Goal: Task Accomplishment & Management: Manage account settings

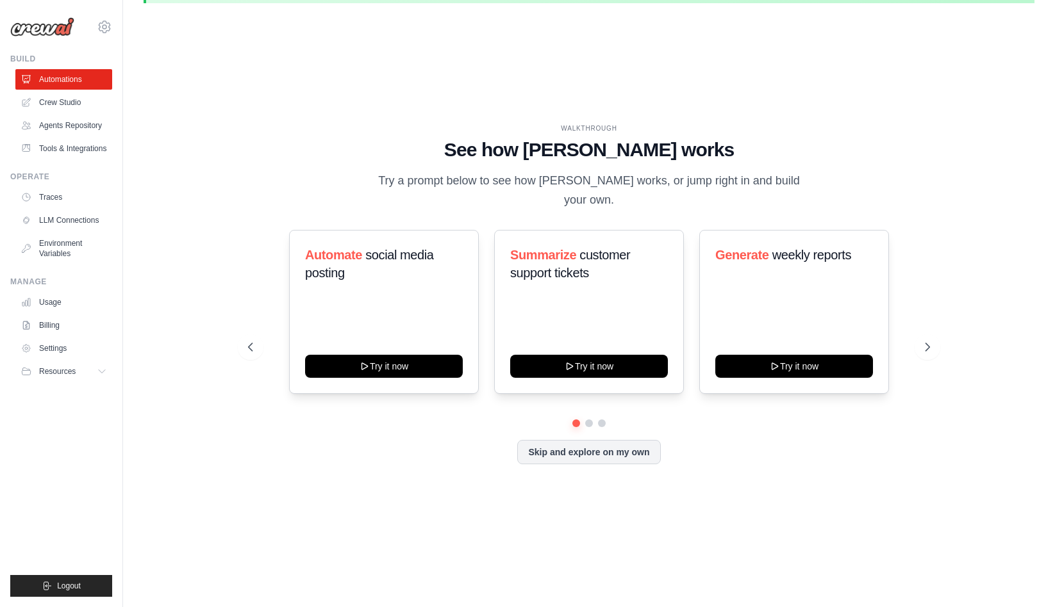
scroll to position [44, 0]
click at [927, 341] on icon at bounding box center [928, 347] width 13 height 13
click at [928, 341] on icon at bounding box center [928, 347] width 13 height 13
click at [929, 343] on icon at bounding box center [929, 347] width 4 height 8
click at [78, 99] on link "Crew Studio" at bounding box center [65, 102] width 97 height 21
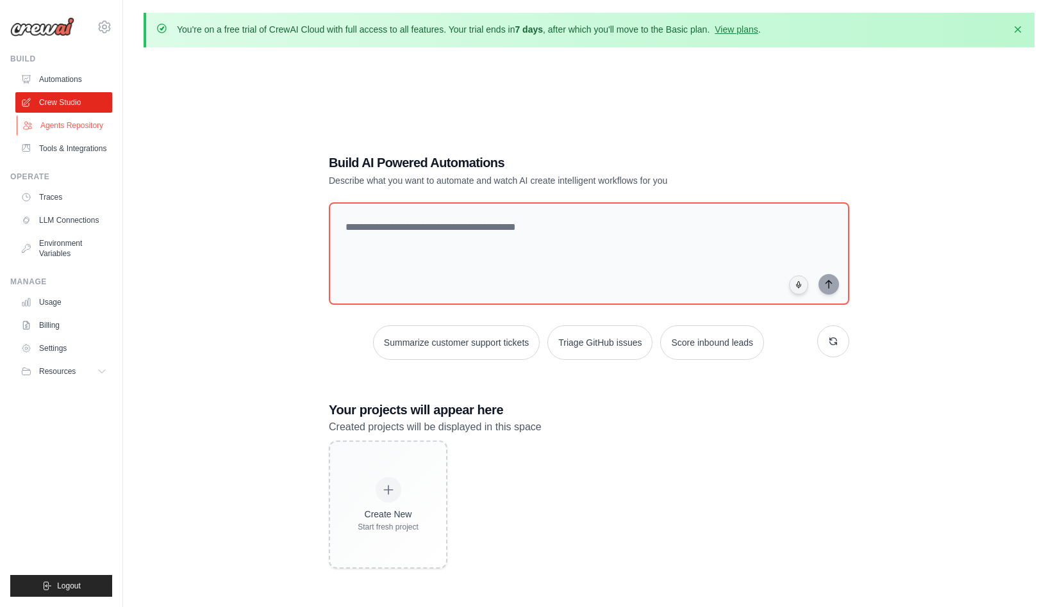
click at [78, 128] on link "Agents Repository" at bounding box center [65, 125] width 97 height 21
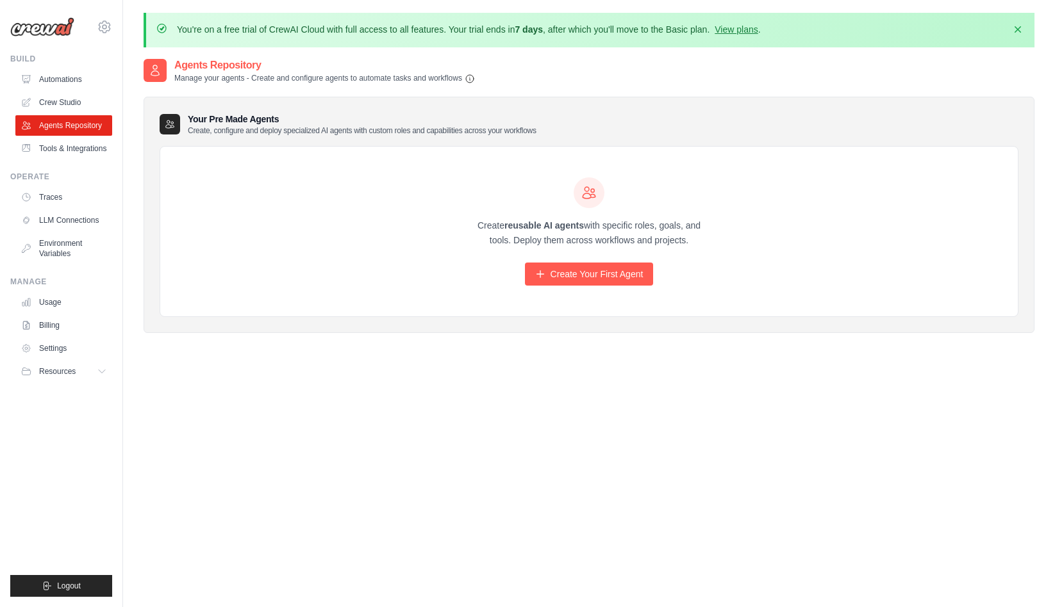
click at [599, 78] on div "Agents Repository Manage your agents - Create and configure agents to automate …" at bounding box center [589, 71] width 891 height 26
click at [611, 272] on link "Create Your First Agent" at bounding box center [589, 274] width 129 height 23
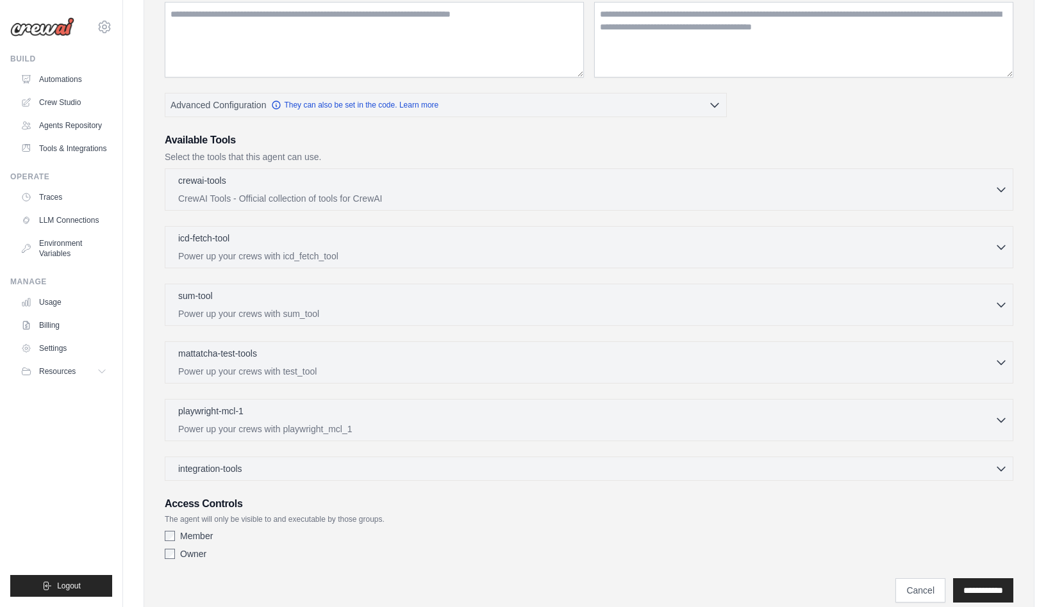
scroll to position [258, 0]
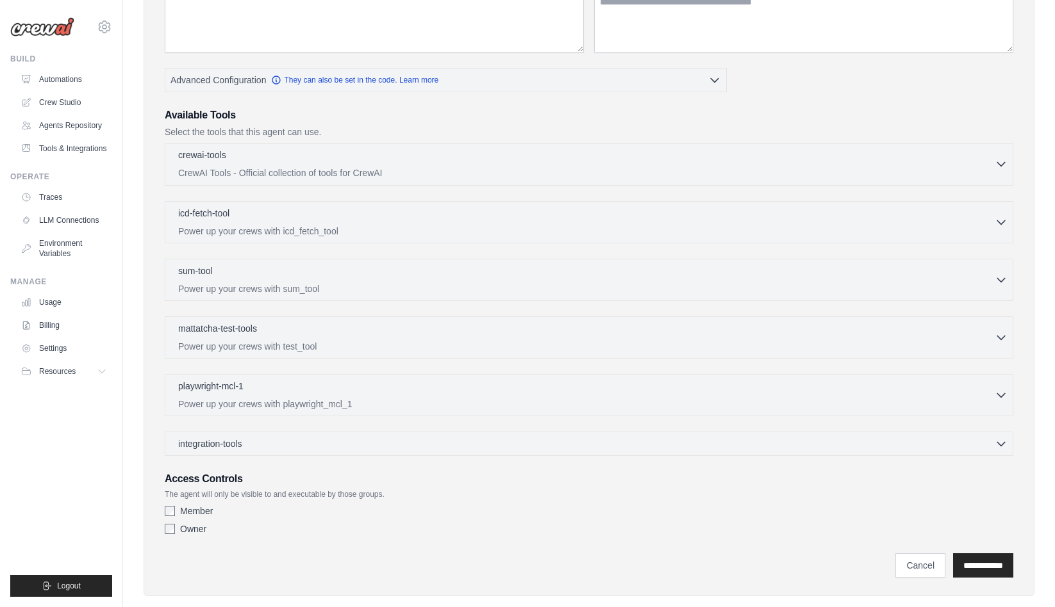
click at [277, 169] on p "CrewAI Tools - Official collection of tools for CrewAI" at bounding box center [586, 173] width 816 height 13
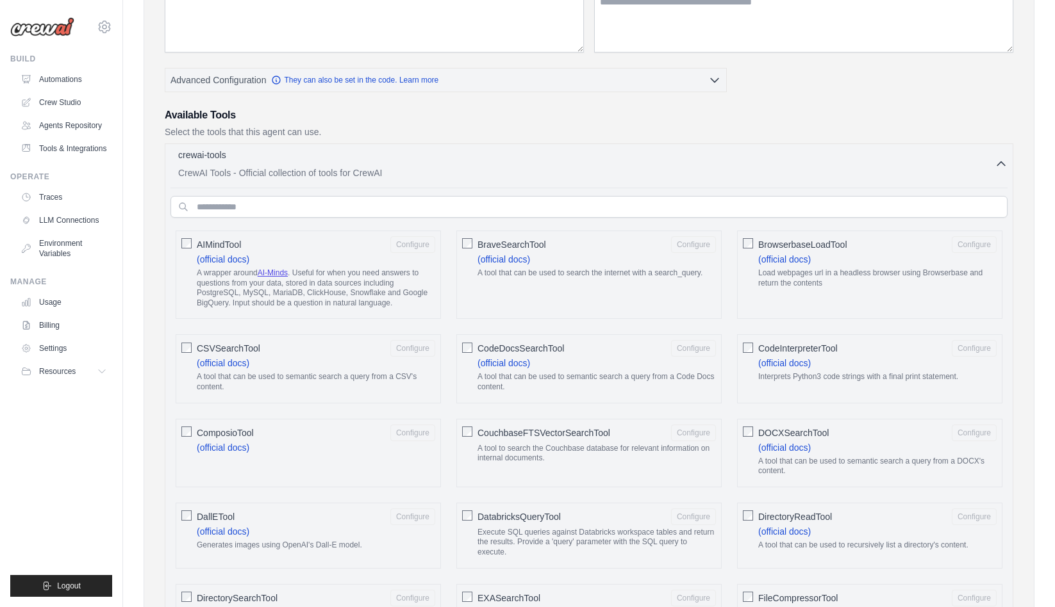
click at [277, 169] on p "CrewAI Tools - Official collection of tools for CrewAI" at bounding box center [586, 173] width 816 height 13
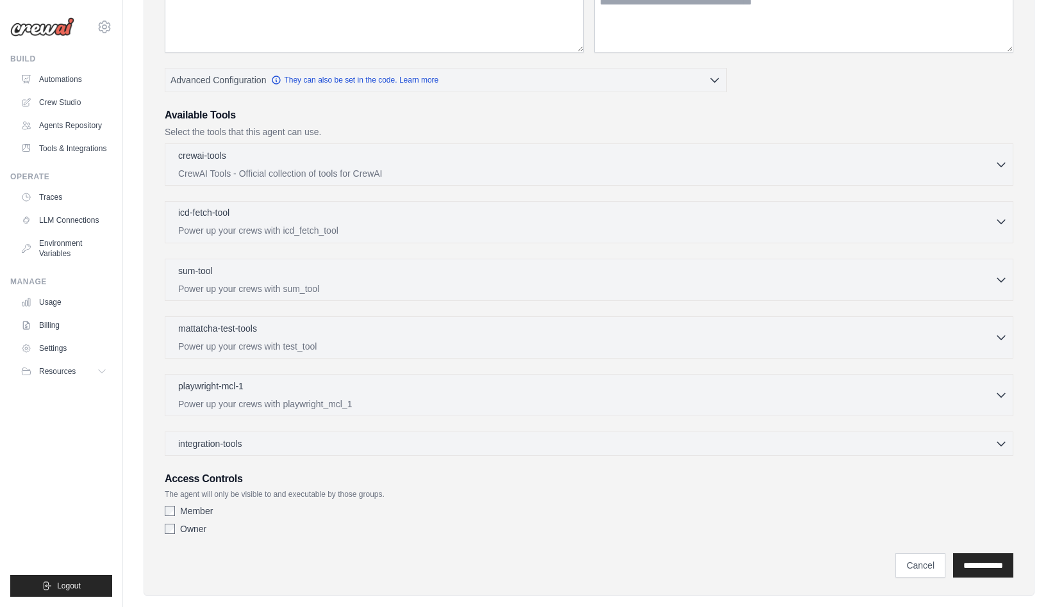
click at [234, 229] on p "Power up your crews with icd_fetch_tool" at bounding box center [586, 230] width 816 height 13
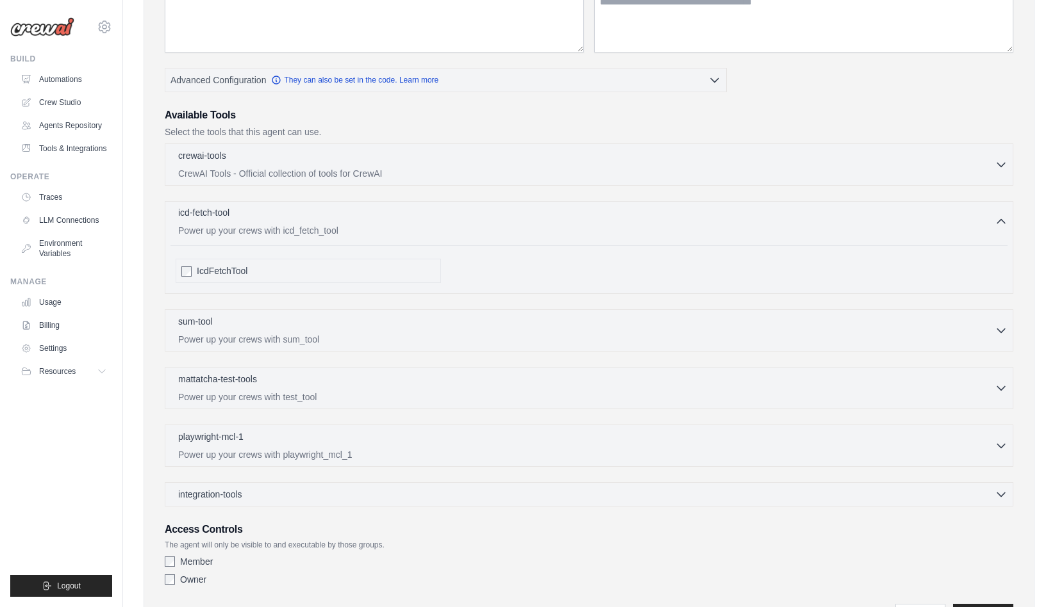
click at [234, 229] on p "Power up your crews with icd_fetch_tool" at bounding box center [586, 230] width 816 height 13
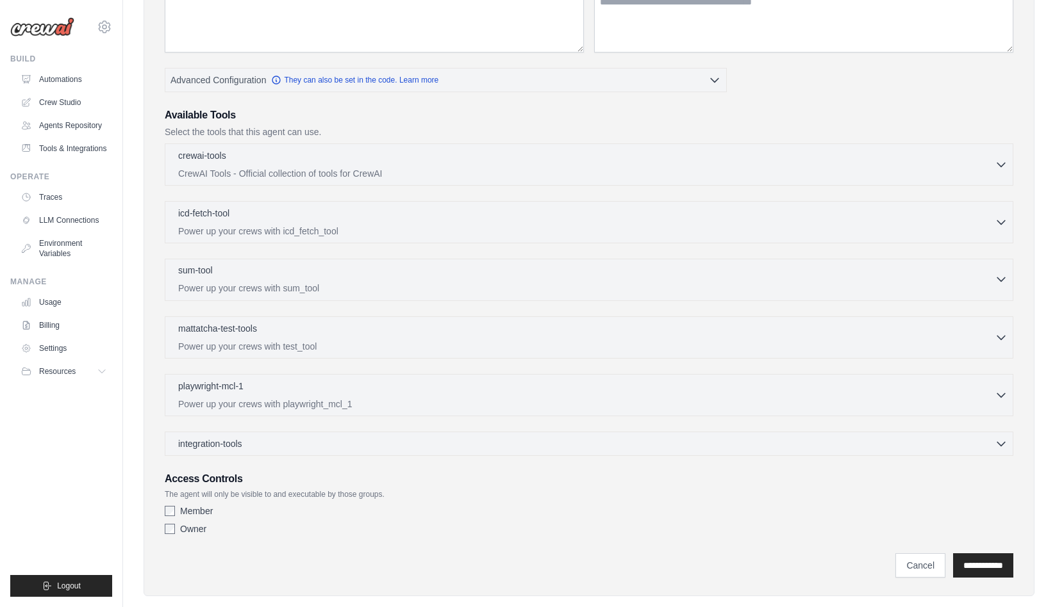
click at [220, 283] on p "Power up your crews with sum_tool" at bounding box center [586, 288] width 816 height 13
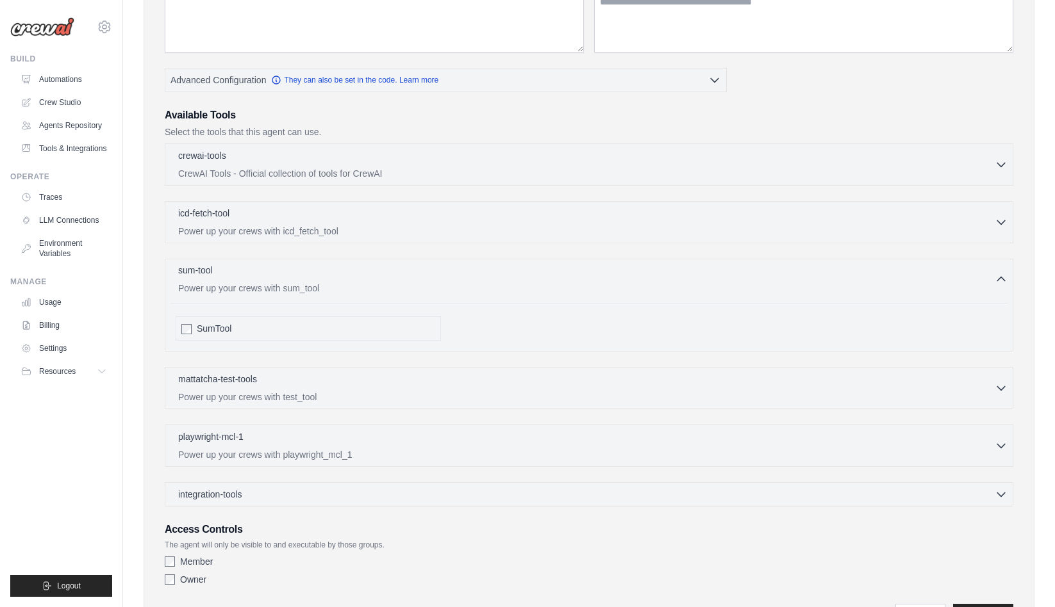
click at [220, 283] on p "Power up your crews with sum_tool" at bounding box center [586, 288] width 816 height 13
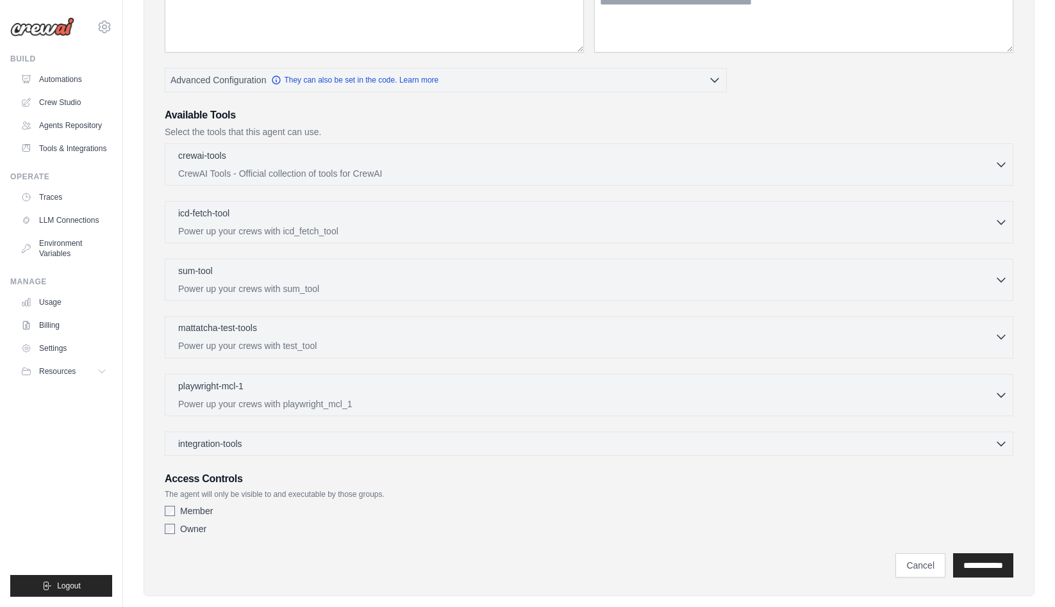
click at [214, 343] on p "Power up your crews with test_tool" at bounding box center [586, 346] width 816 height 13
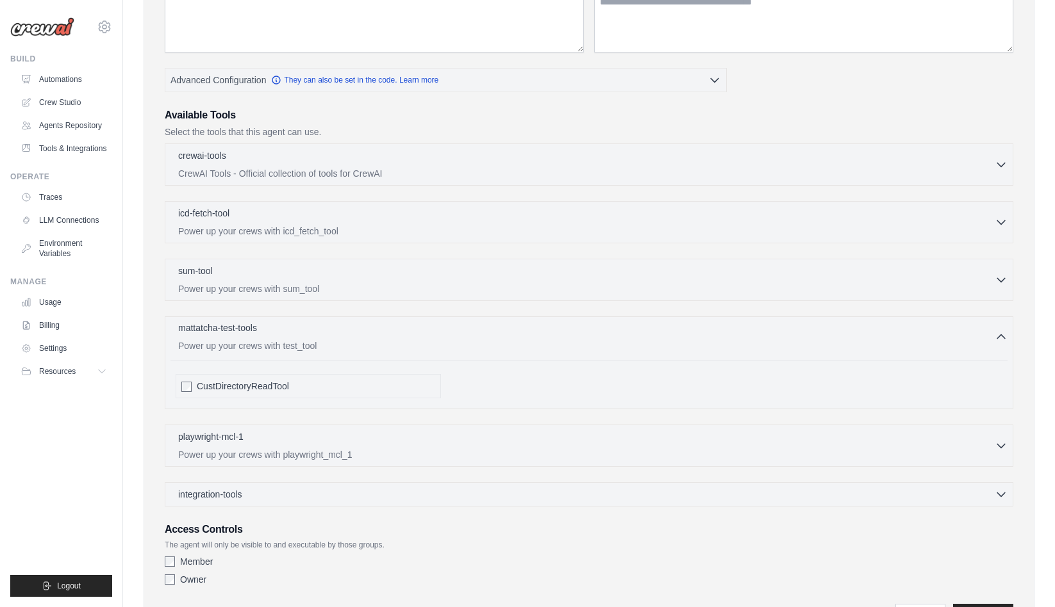
click at [214, 343] on p "Power up your crews with test_tool" at bounding box center [586, 346] width 816 height 13
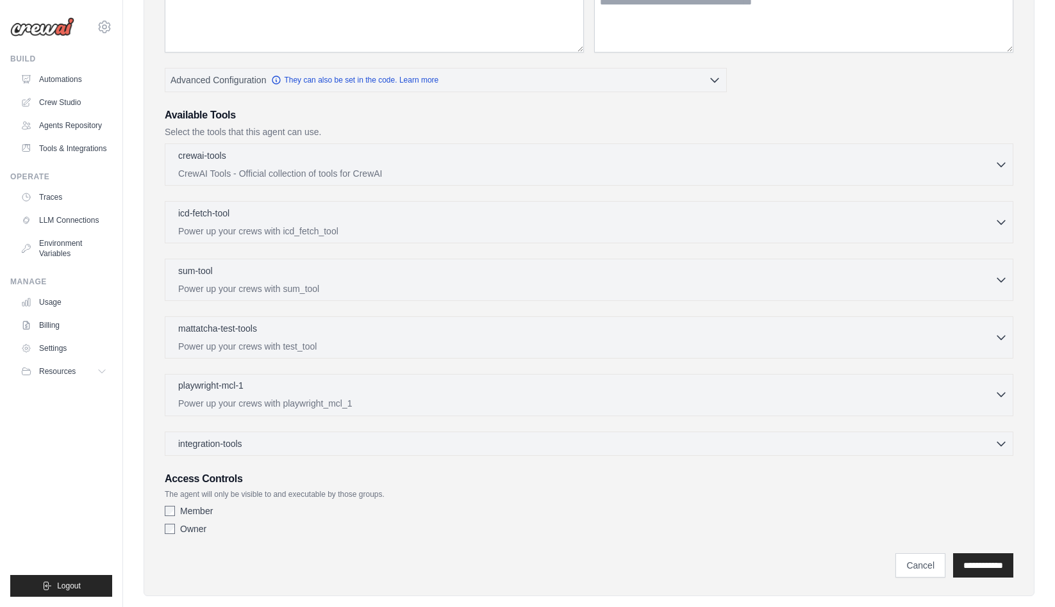
click at [212, 391] on div "playwright-mcl-1 0 selected" at bounding box center [586, 386] width 816 height 15
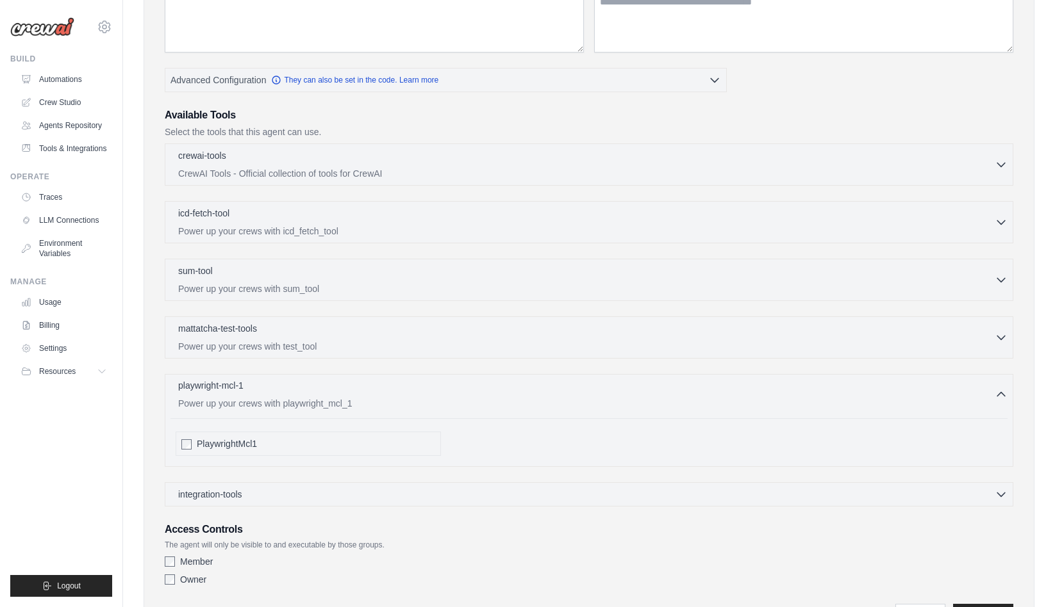
click at [212, 391] on div "playwright-mcl-1 0 selected" at bounding box center [586, 386] width 816 height 15
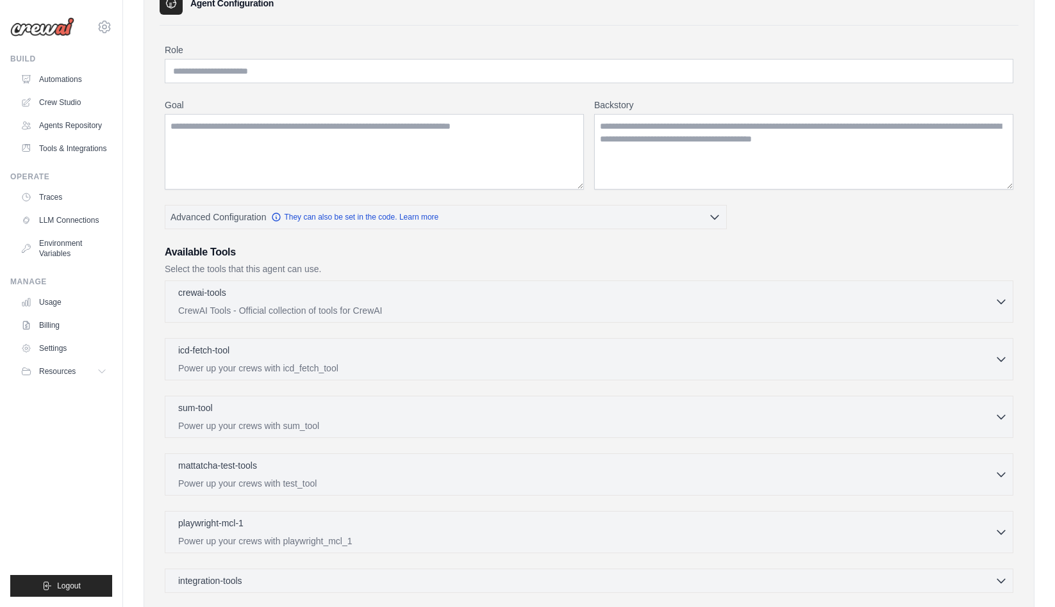
scroll to position [0, 0]
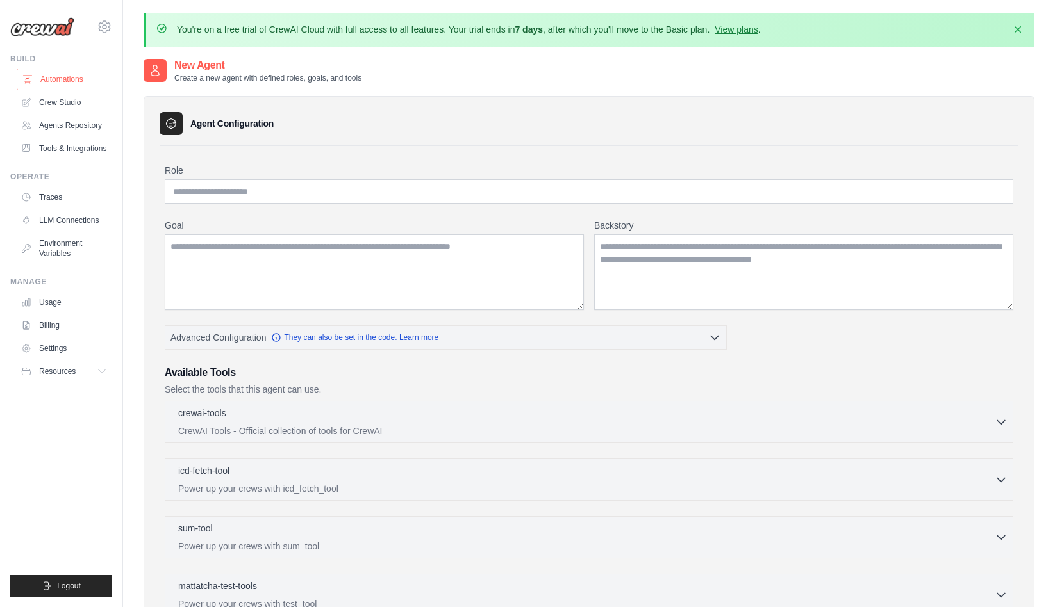
click at [62, 78] on link "Automations" at bounding box center [65, 79] width 97 height 21
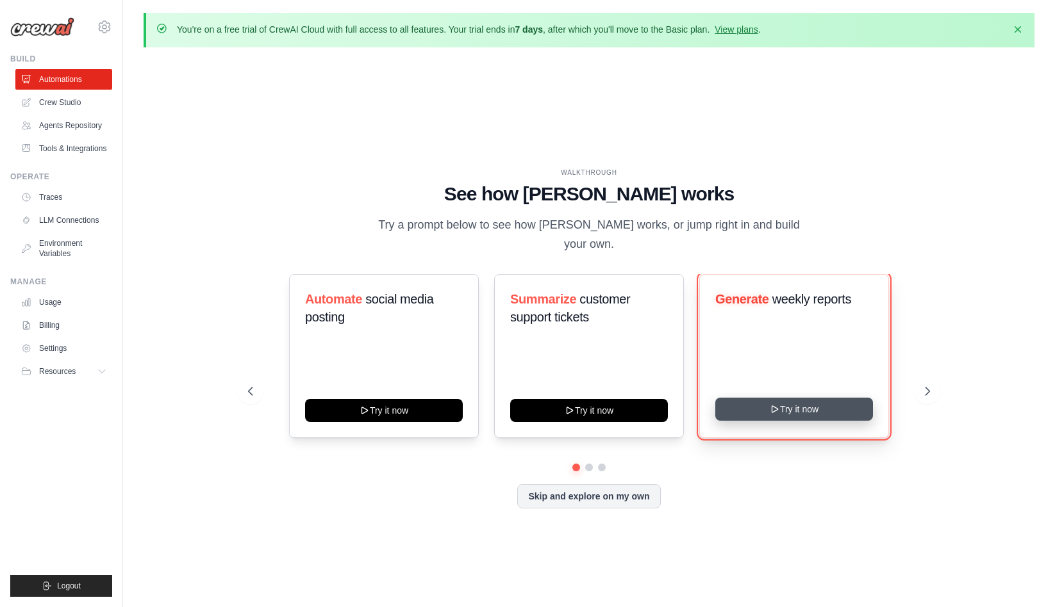
click at [792, 398] on button "Try it now" at bounding box center [794, 409] width 158 height 23
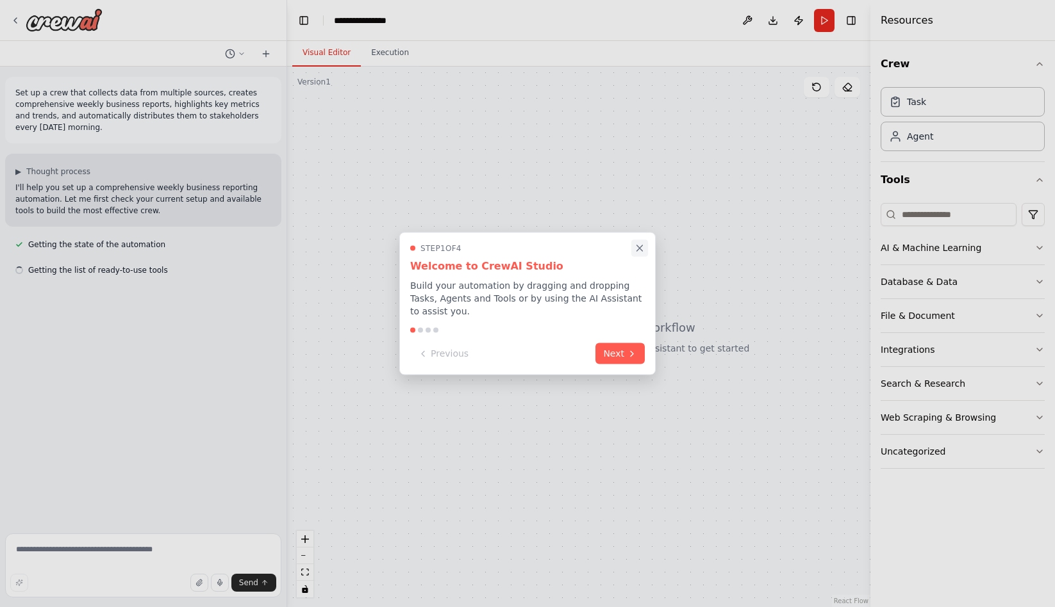
click at [638, 247] on icon "Close walkthrough" at bounding box center [640, 248] width 6 height 6
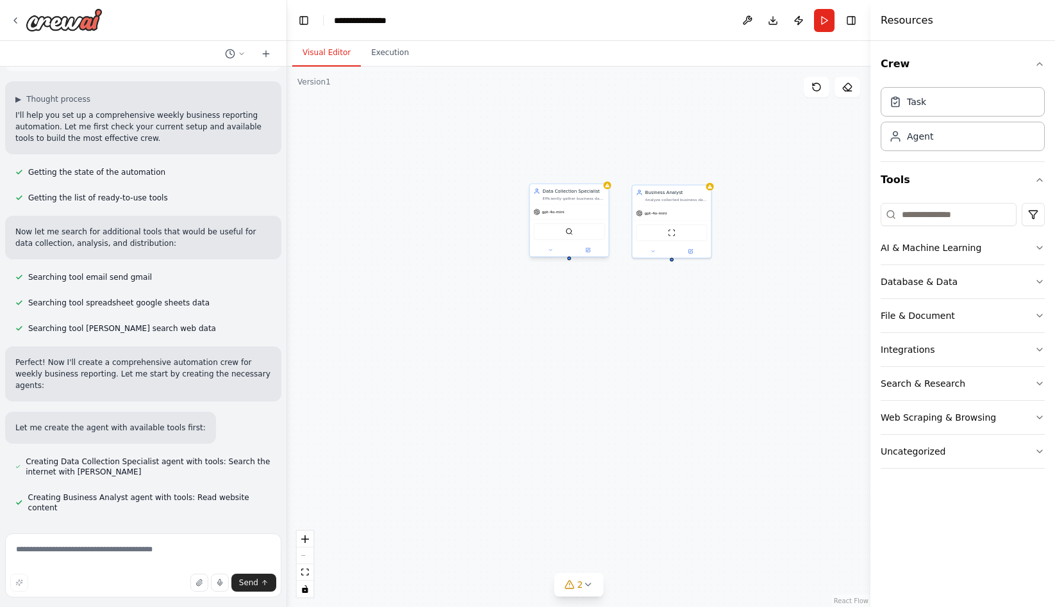
scroll to position [73, 0]
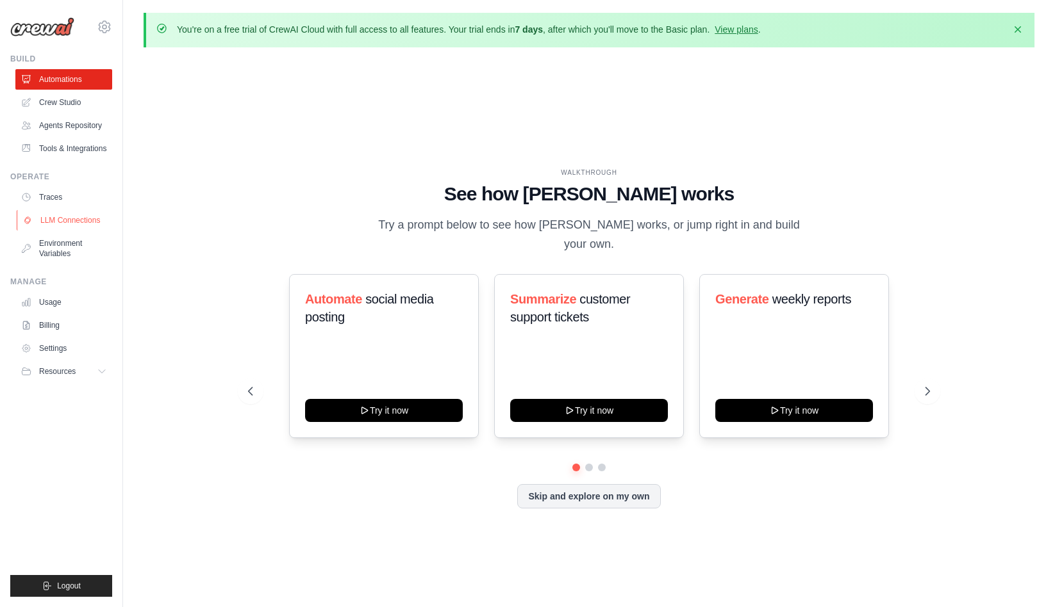
click at [76, 218] on link "LLM Connections" at bounding box center [65, 220] width 97 height 21
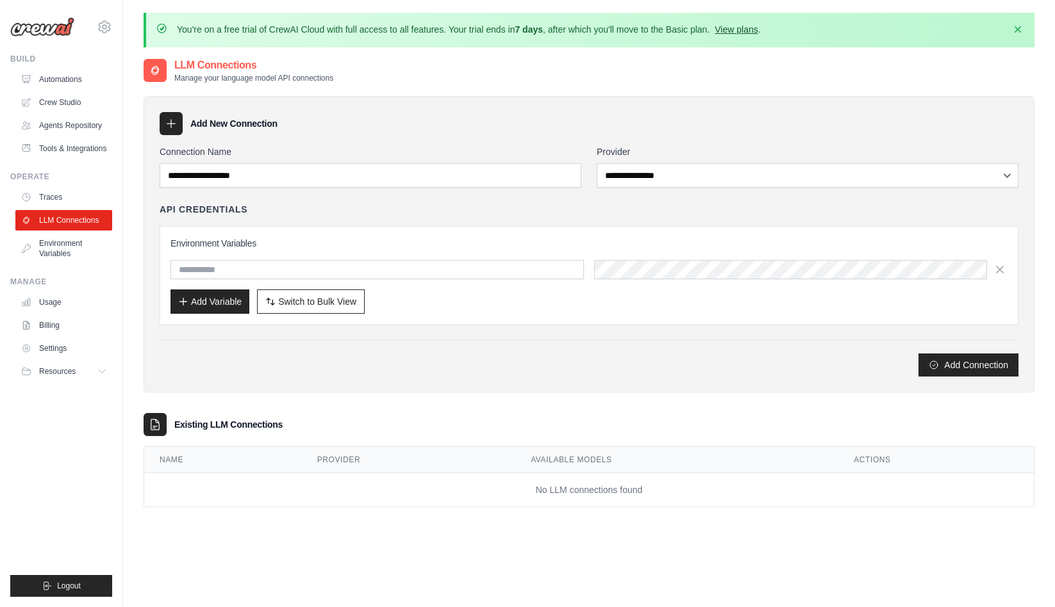
click at [735, 32] on link "View plans" at bounding box center [735, 29] width 43 height 10
